Goal: Task Accomplishment & Management: Manage account settings

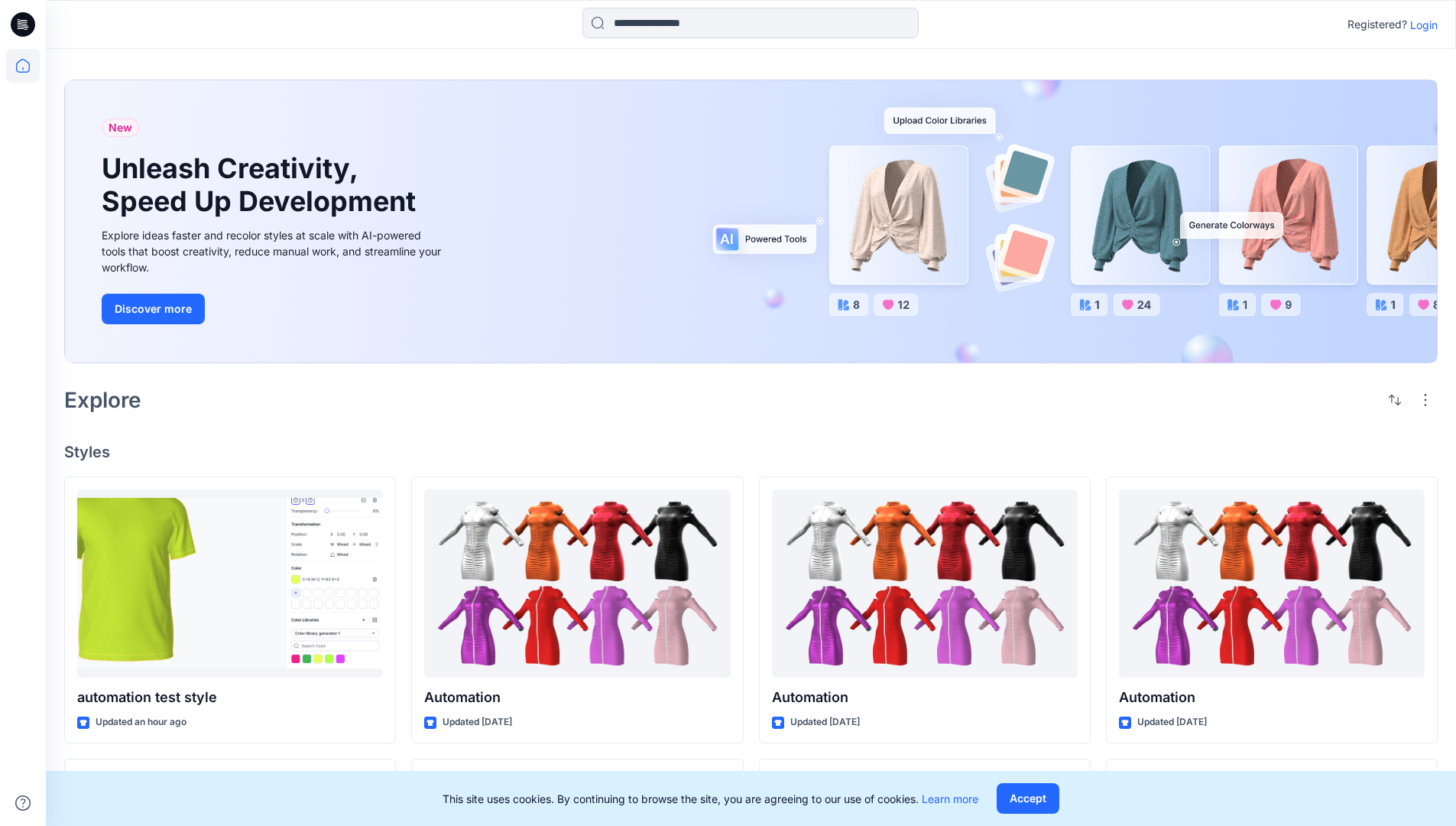
click at [1420, 24] on p "Login" at bounding box center [1423, 24] width 28 height 16
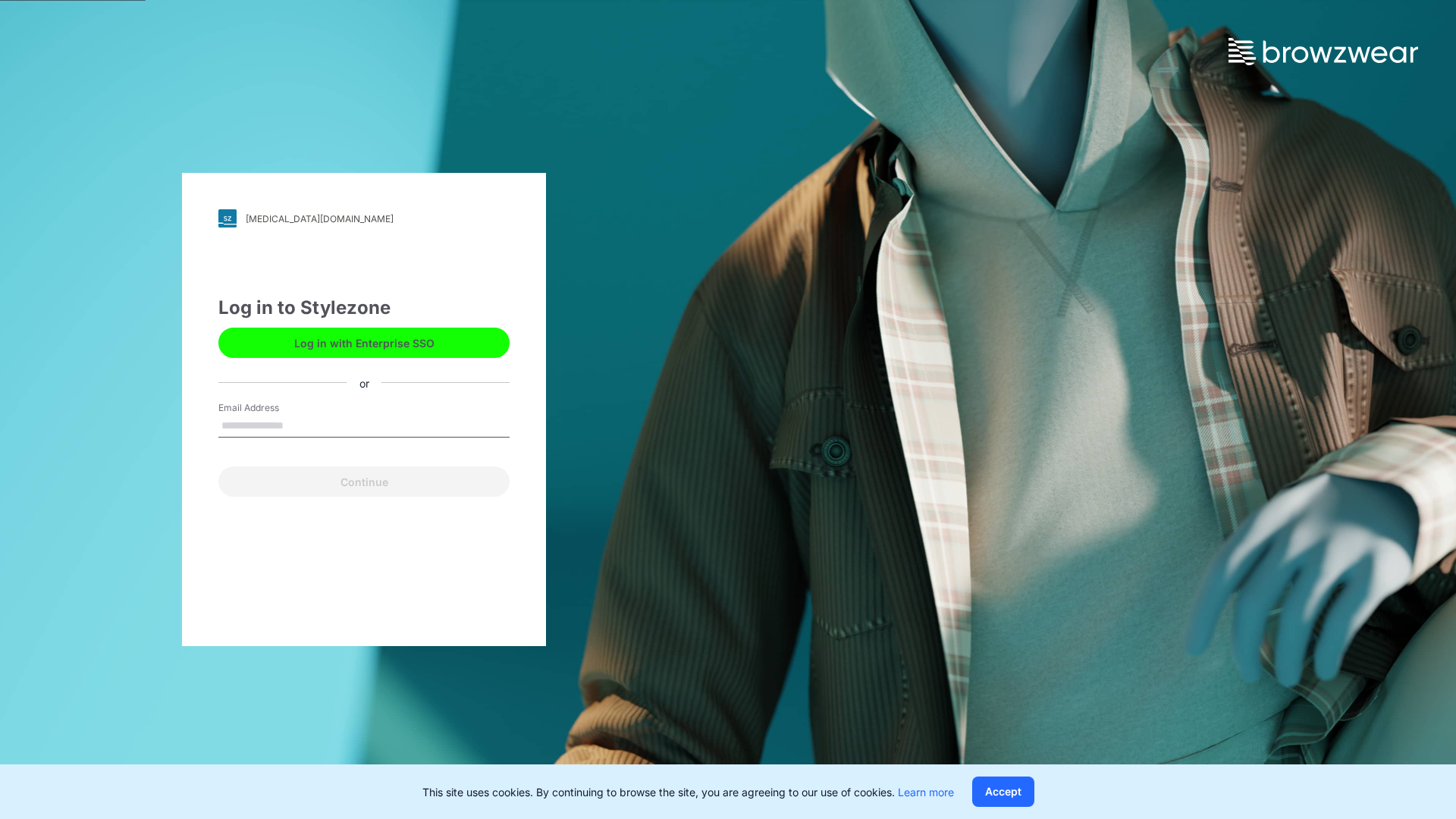
click at [300, 425] on input "Email Address" at bounding box center [364, 426] width 292 height 22
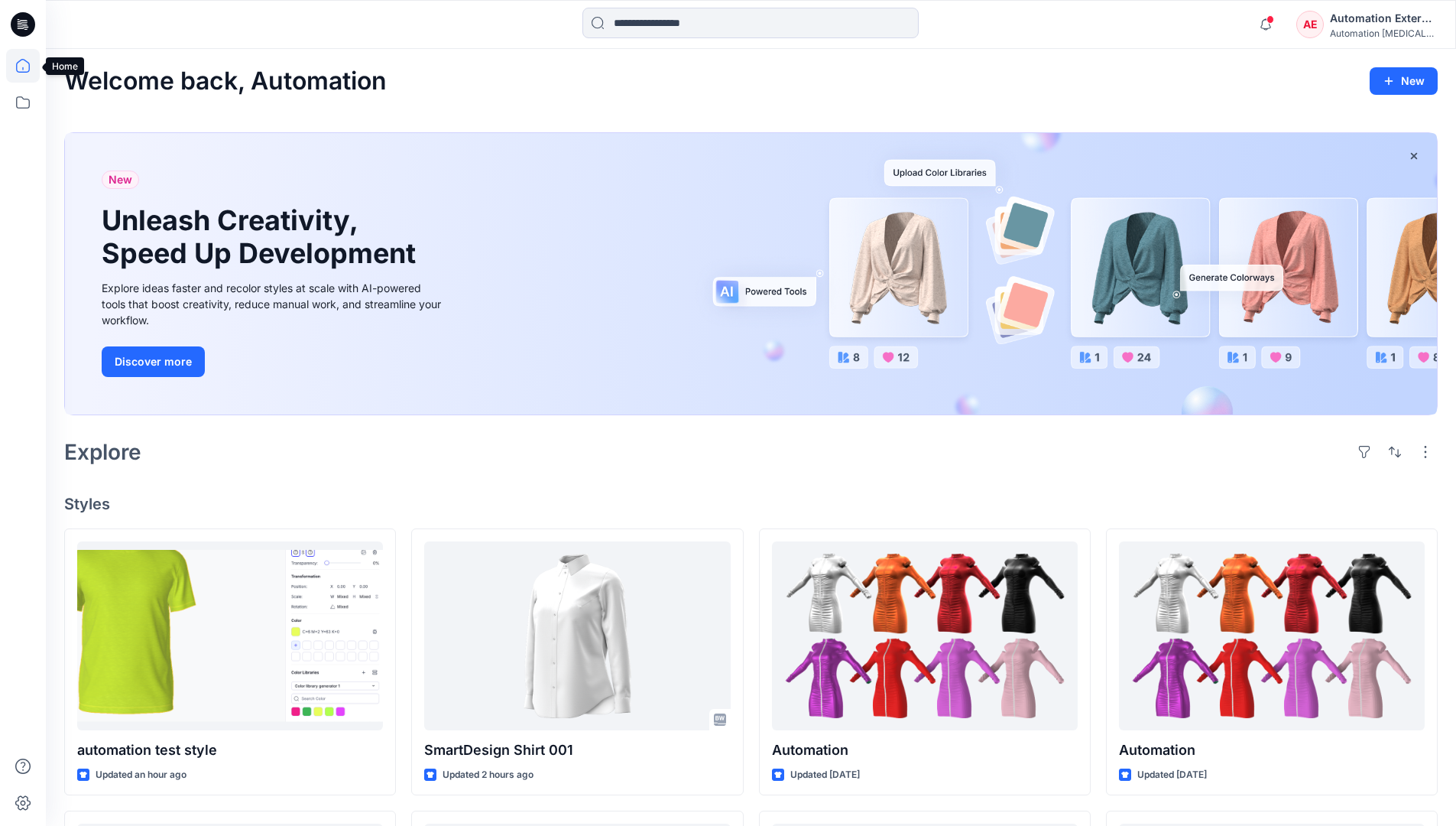
click at [29, 66] on icon at bounding box center [23, 65] width 13 height 13
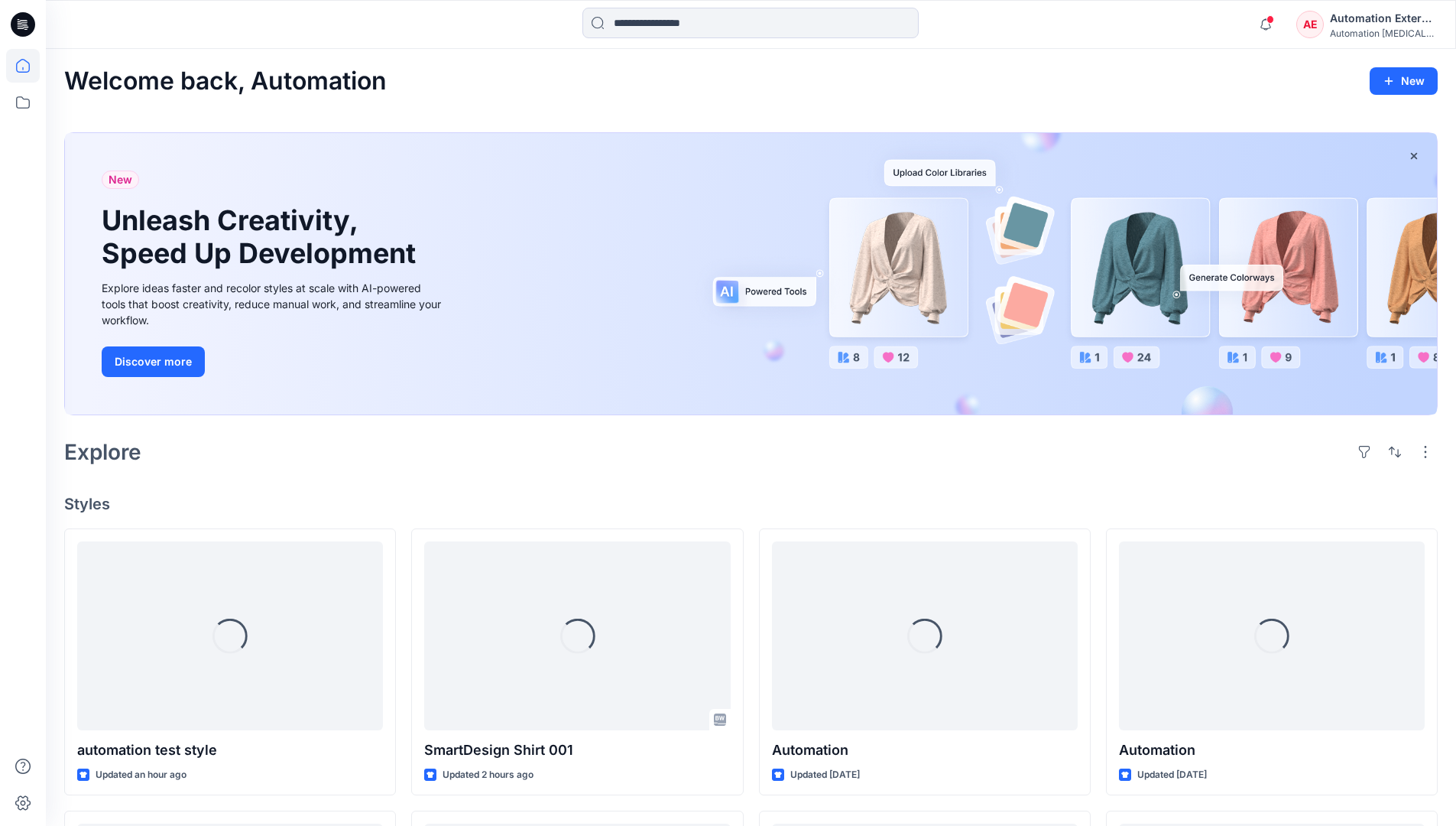
click at [1331, 25] on div "Automation External" at bounding box center [1383, 18] width 107 height 18
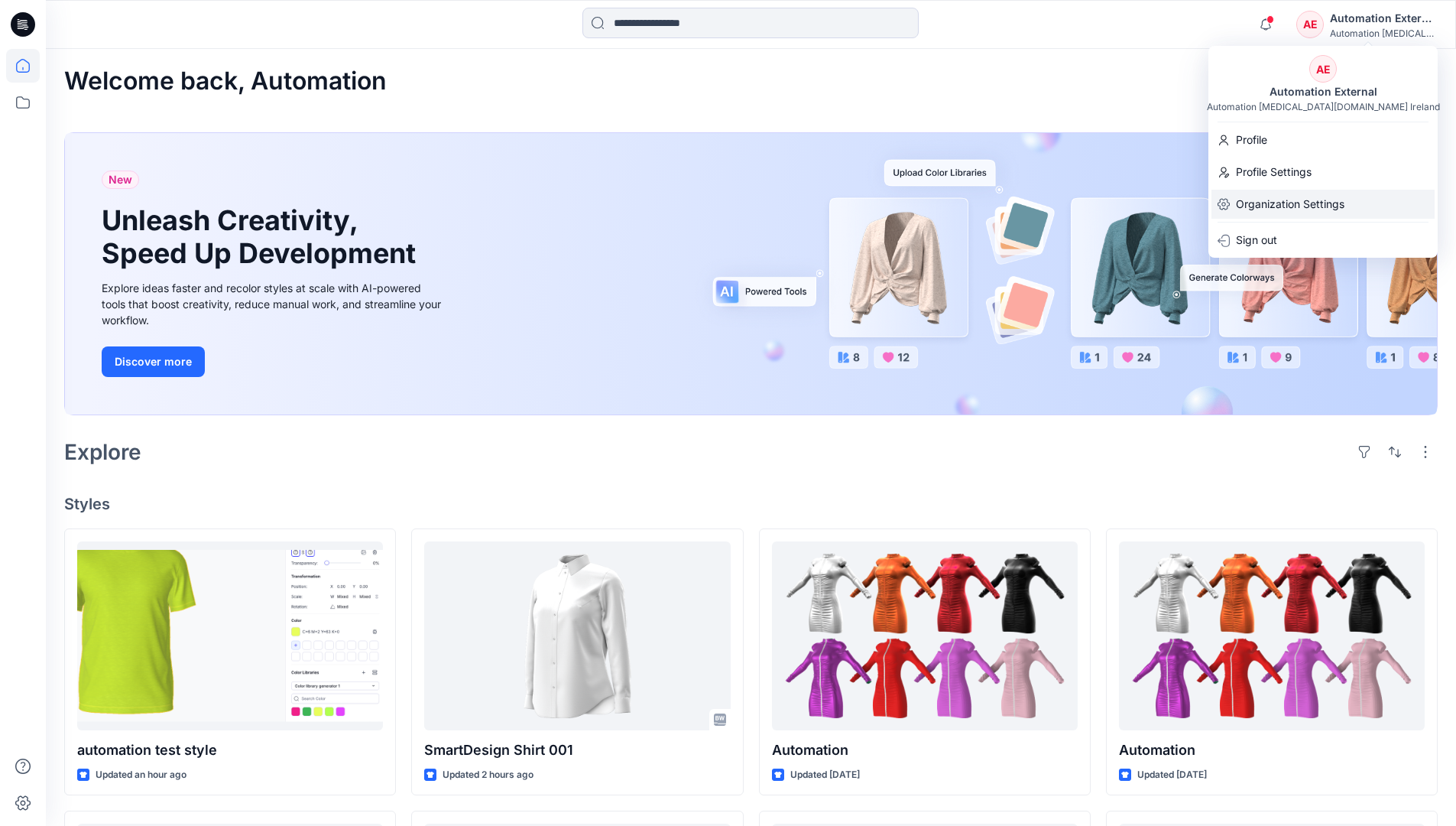
click at [1280, 195] on p "Organization Settings" at bounding box center [1290, 204] width 109 height 29
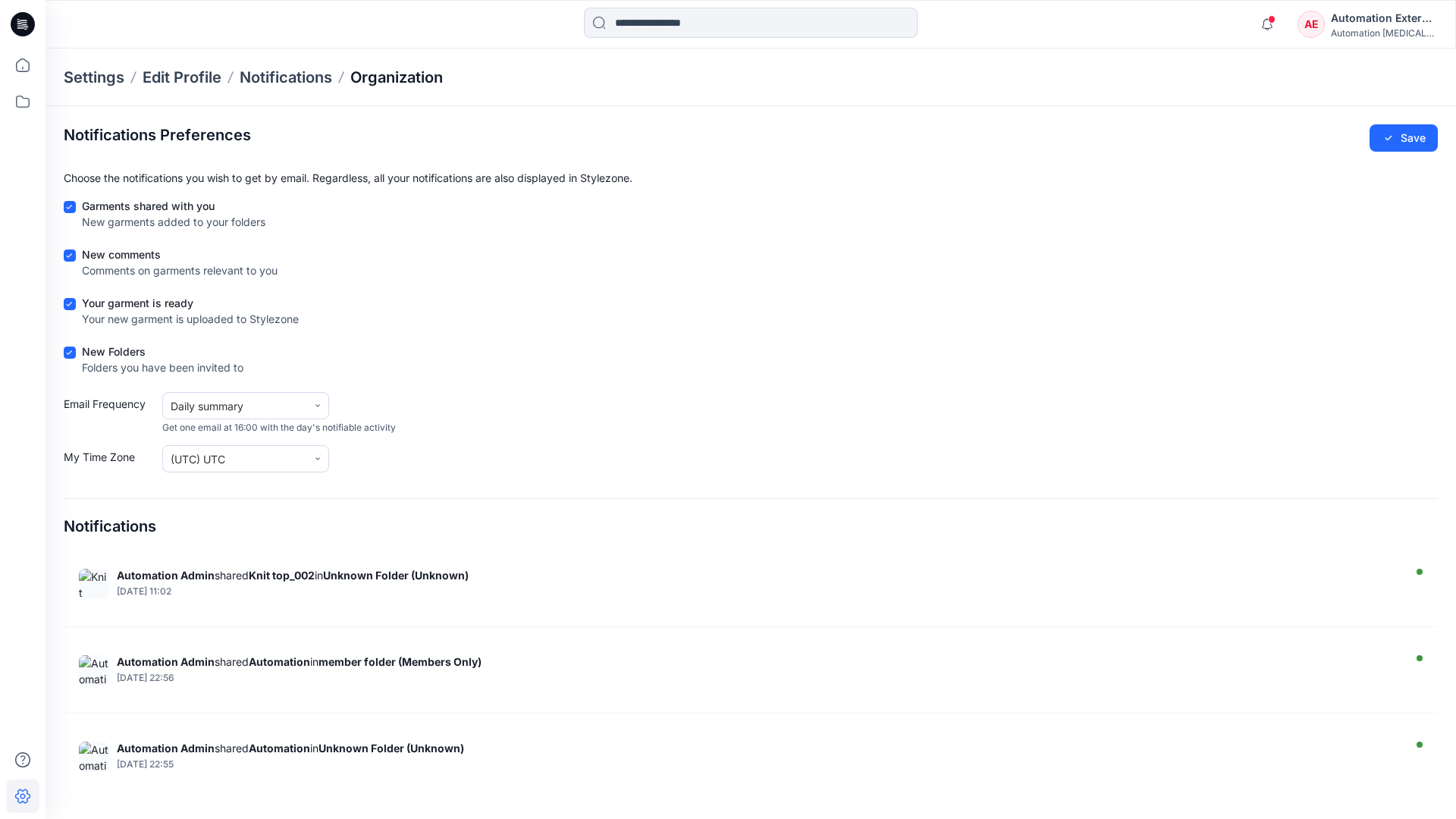
click at [426, 79] on p "Organization" at bounding box center [397, 78] width 93 height 22
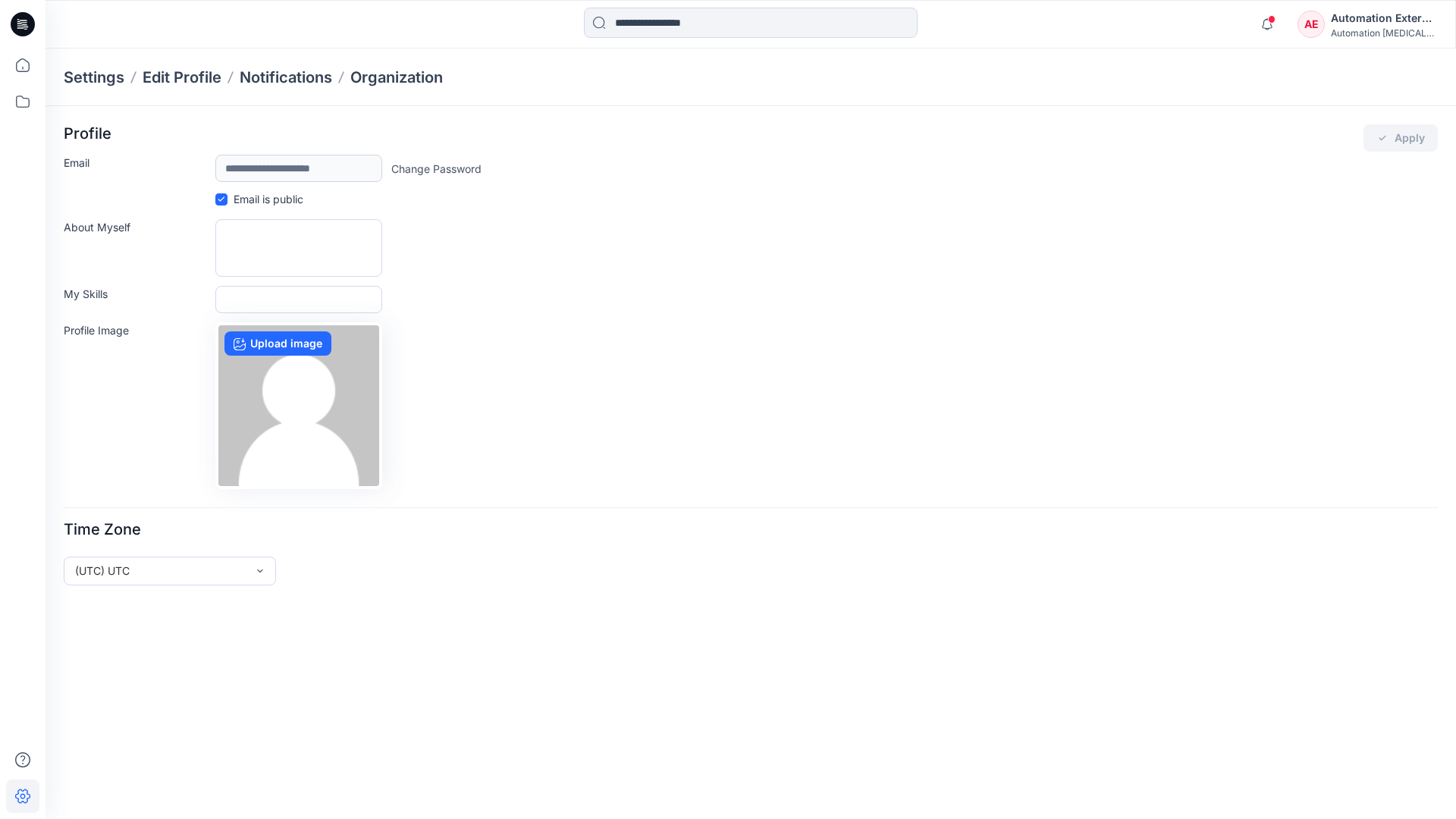
click at [1385, 23] on div "Automation External" at bounding box center [1384, 18] width 106 height 18
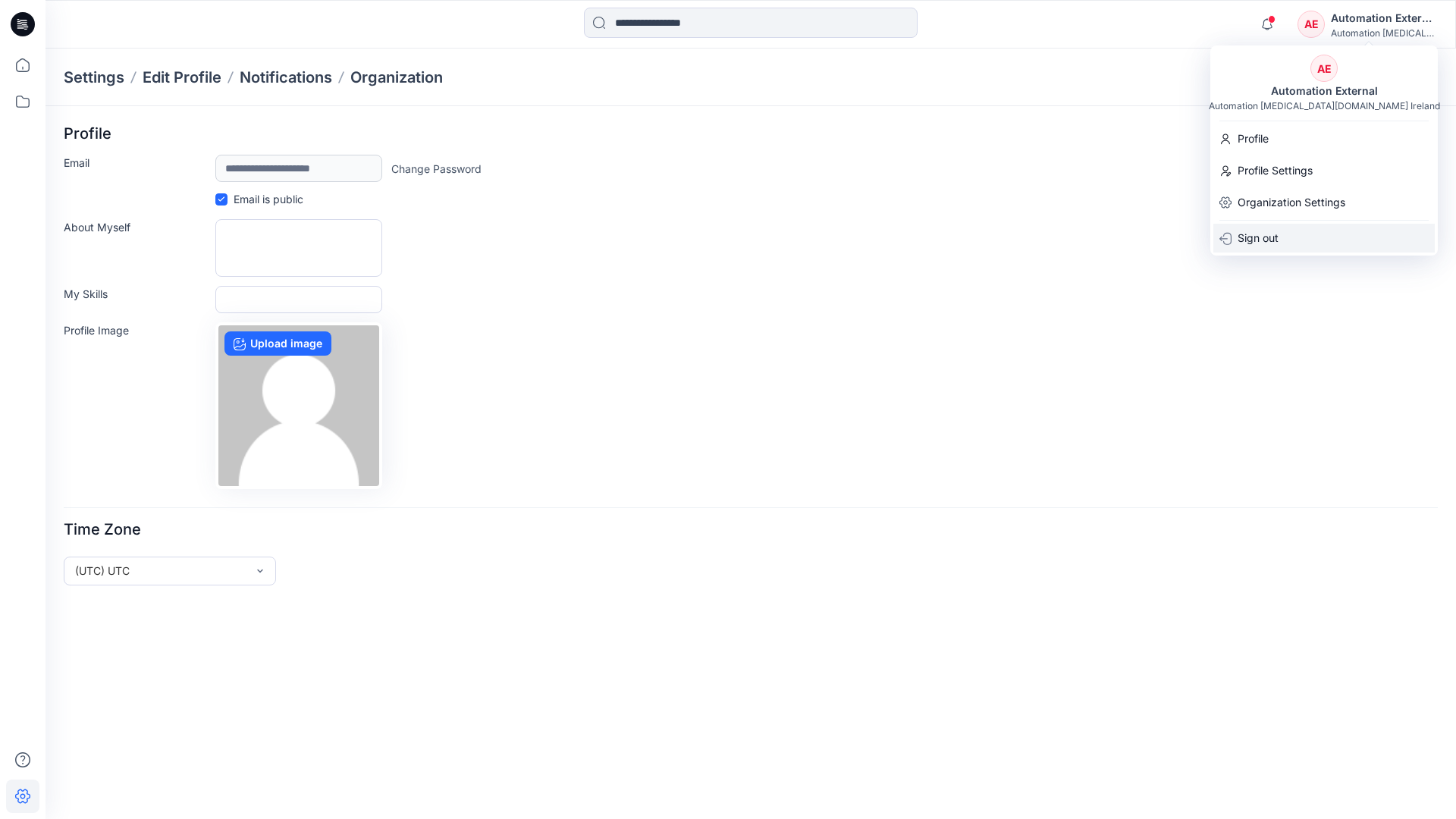
click at [1287, 236] on div "Sign out" at bounding box center [1323, 238] width 221 height 29
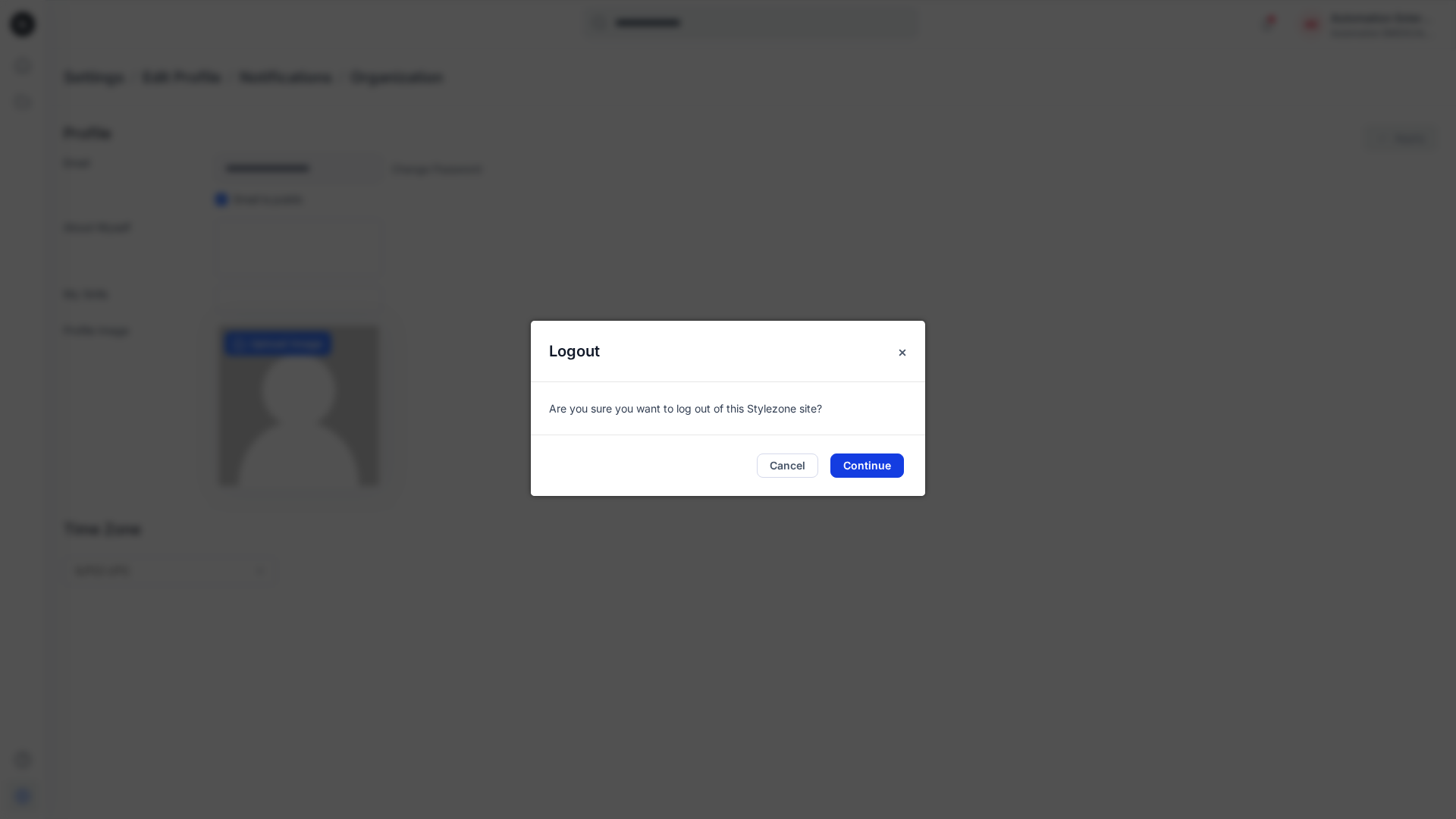
click at [876, 460] on button "Continue" at bounding box center [867, 465] width 74 height 24
